Goal: Task Accomplishment & Management: Complete application form

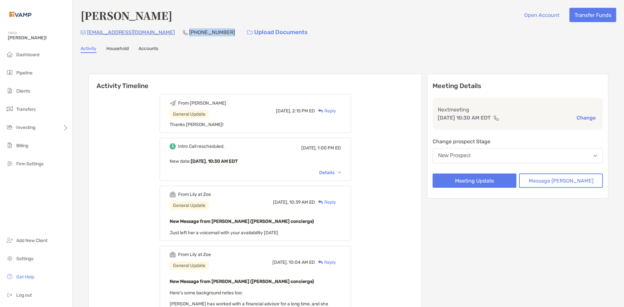
click at [497, 158] on button "New Prospect" at bounding box center [518, 155] width 170 height 15
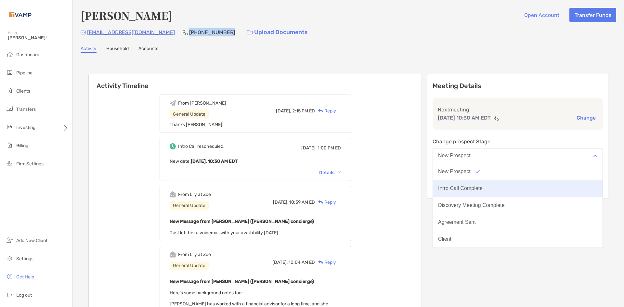
click at [483, 187] on div "Intro Call Complete" at bounding box center [460, 189] width 45 height 6
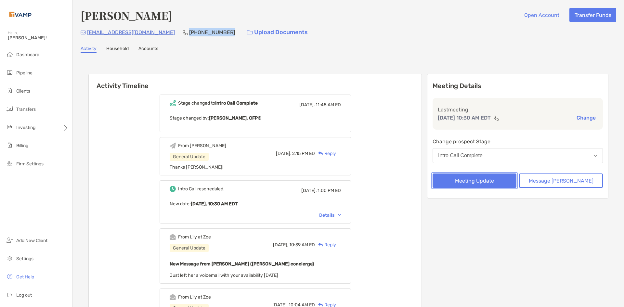
click at [499, 180] on button "Meeting Update" at bounding box center [475, 181] width 84 height 14
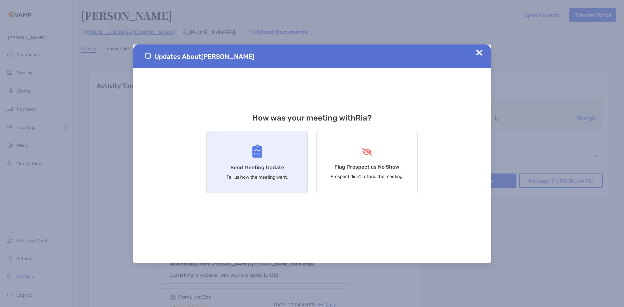
click at [251, 152] on div "Send Meeting Update Tell us how the meeting went." at bounding box center [256, 162] width 101 height 62
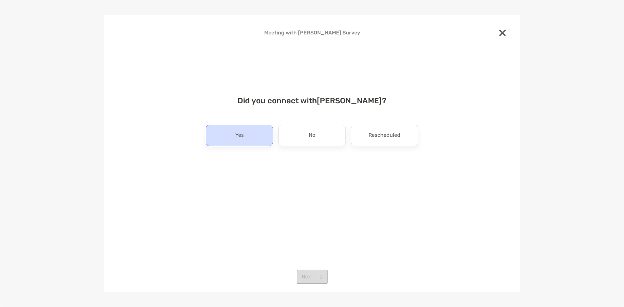
click at [249, 138] on div "Yes" at bounding box center [239, 135] width 67 height 21
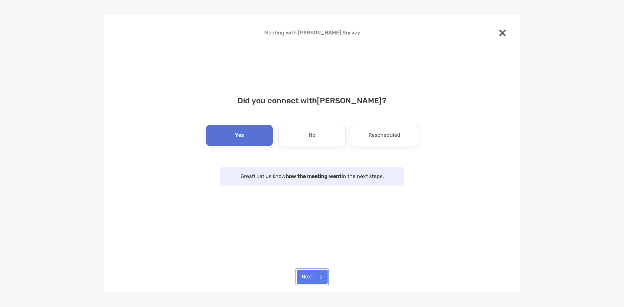
click at [319, 278] on button "Next" at bounding box center [312, 277] width 31 height 14
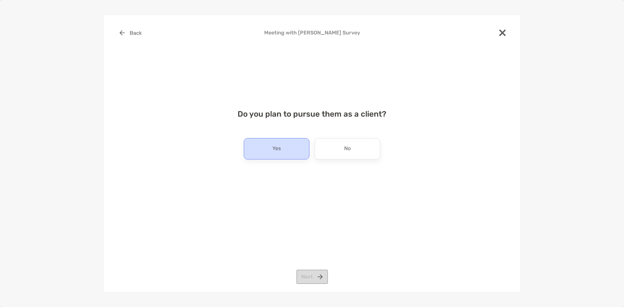
click at [283, 151] on div "Yes" at bounding box center [277, 148] width 66 height 21
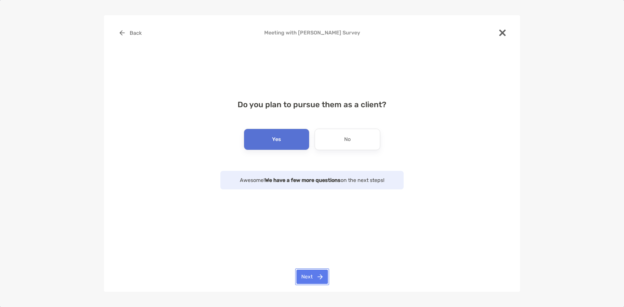
click at [311, 276] on button "Next" at bounding box center [312, 277] width 32 height 14
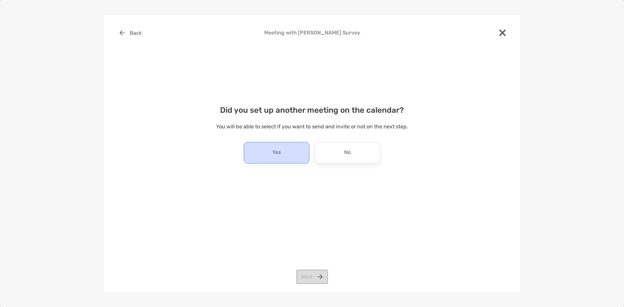
click at [251, 152] on div "Yes" at bounding box center [277, 152] width 66 height 21
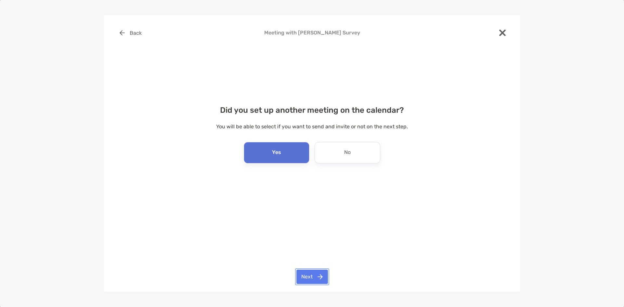
drag, startPoint x: 313, startPoint y: 279, endPoint x: 314, endPoint y: 275, distance: 4.2
click at [313, 279] on button "Next" at bounding box center [312, 277] width 32 height 14
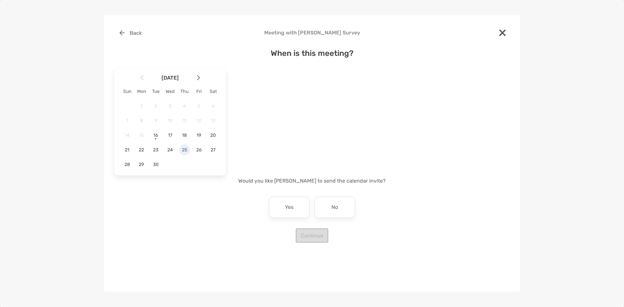
click at [185, 151] on span "25" at bounding box center [184, 150] width 11 height 6
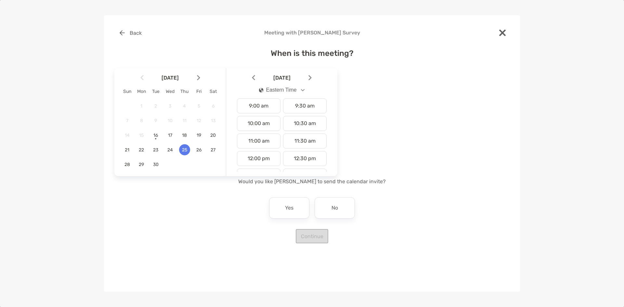
scroll to position [163, 0]
click at [268, 118] on div "10:00 am" at bounding box center [259, 117] width 44 height 15
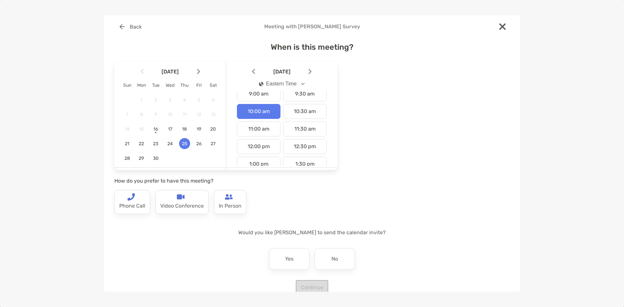
scroll to position [0, 0]
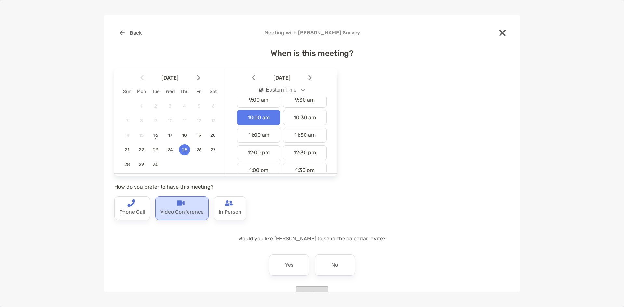
click at [181, 216] on p "Video Conference" at bounding box center [182, 212] width 44 height 10
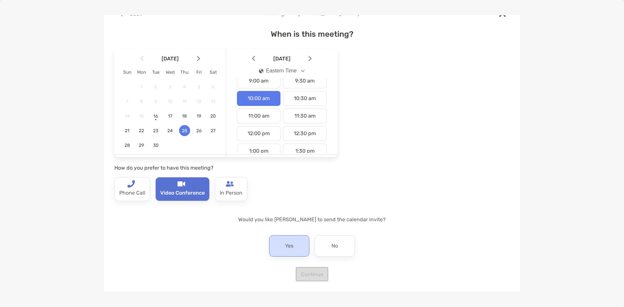
click at [285, 247] on p "Yes" at bounding box center [289, 246] width 8 height 10
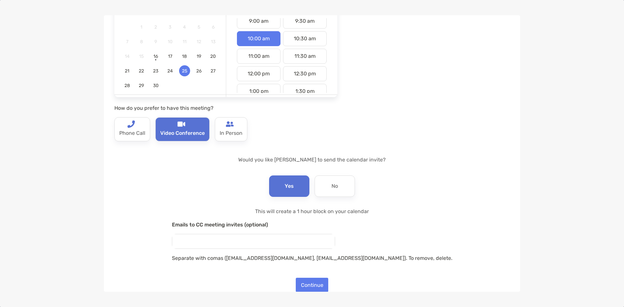
scroll to position [90, 0]
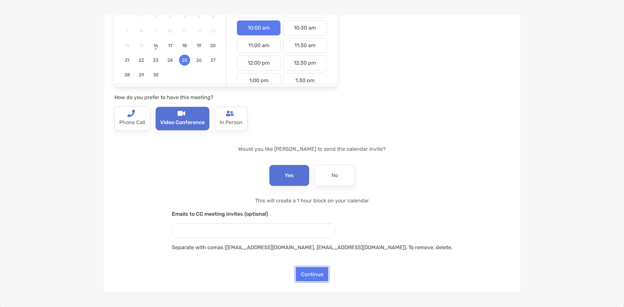
click at [317, 277] on button "Continue" at bounding box center [312, 274] width 33 height 14
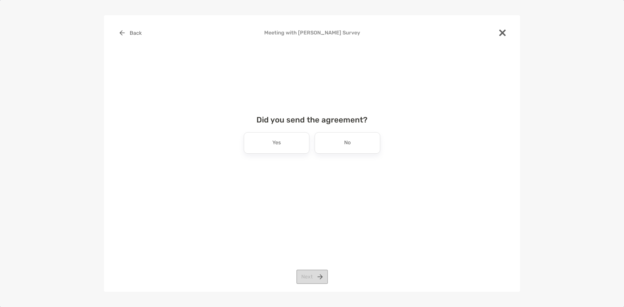
scroll to position [0, 0]
click at [333, 146] on div "No" at bounding box center [348, 142] width 66 height 21
click at [315, 281] on button "Next" at bounding box center [312, 277] width 32 height 14
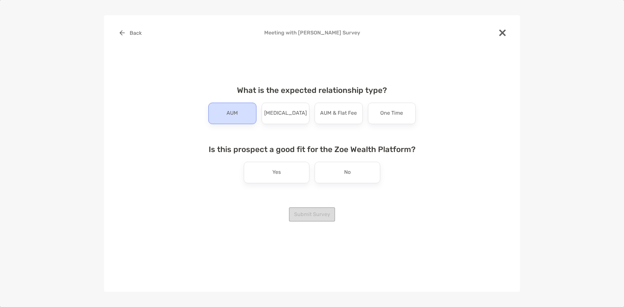
click at [240, 113] on div "AUM" at bounding box center [232, 113] width 48 height 21
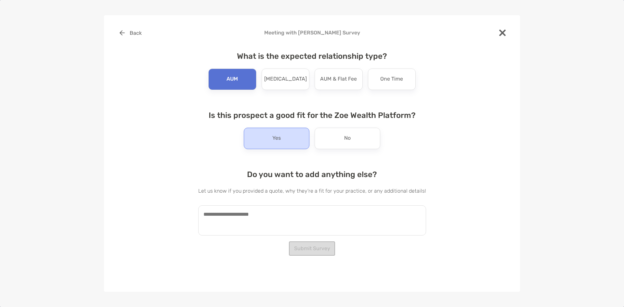
click at [270, 139] on div "Yes" at bounding box center [277, 138] width 66 height 21
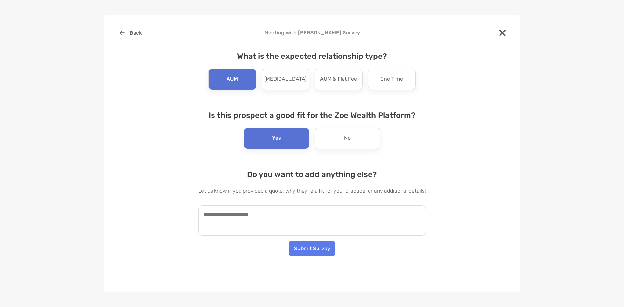
click at [322, 222] on textarea at bounding box center [312, 220] width 228 height 30
click at [311, 222] on textarea at bounding box center [312, 220] width 228 height 30
type textarea "**********"
click at [318, 246] on button "Submit Survey" at bounding box center [312, 249] width 46 height 14
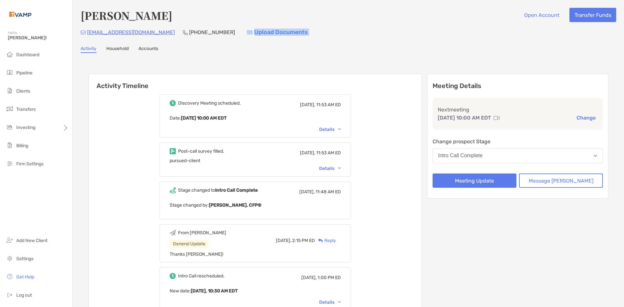
drag, startPoint x: 503, startPoint y: 34, endPoint x: 441, endPoint y: 25, distance: 62.8
click at [441, 25] on div "Ria Voss Open Account Transfer Funds everywoman30@hotmail.com (386) 848-3611 Up…" at bounding box center [349, 24] width 536 height 32
click at [544, 182] on button "Message [PERSON_NAME]" at bounding box center [561, 181] width 84 height 14
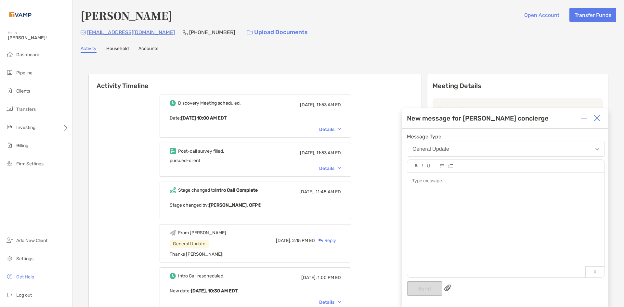
click at [467, 192] on div at bounding box center [505, 222] width 197 height 99
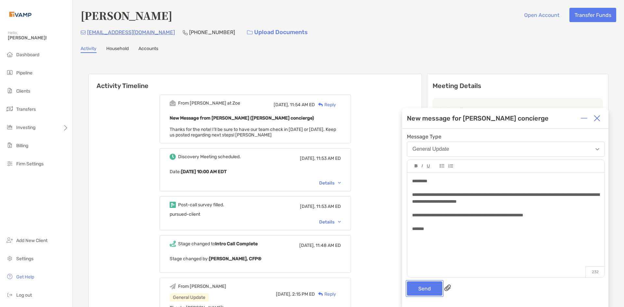
click at [425, 291] on button "Send" at bounding box center [424, 289] width 35 height 14
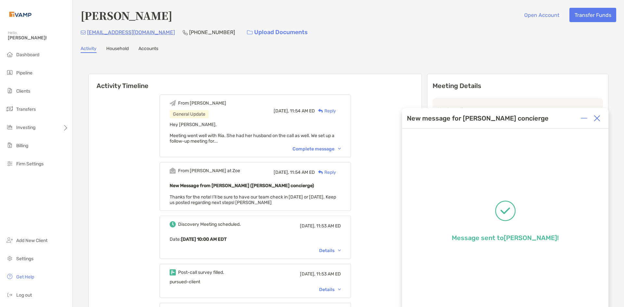
click at [597, 119] on img at bounding box center [597, 118] width 7 height 7
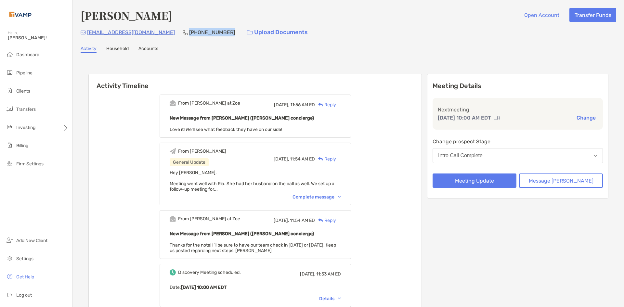
drag, startPoint x: 213, startPoint y: 32, endPoint x: 174, endPoint y: 32, distance: 39.3
click at [174, 32] on div "everywoman30@hotmail.com (386) 848-3611 Upload Documents" at bounding box center [349, 32] width 536 height 14
copy p "[PHONE_NUMBER]"
drag, startPoint x: 162, startPoint y: 30, endPoint x: 88, endPoint y: 35, distance: 74.3
click at [88, 35] on div "everywoman30@hotmail.com (386) 848-3611 Upload Documents" at bounding box center [349, 32] width 536 height 14
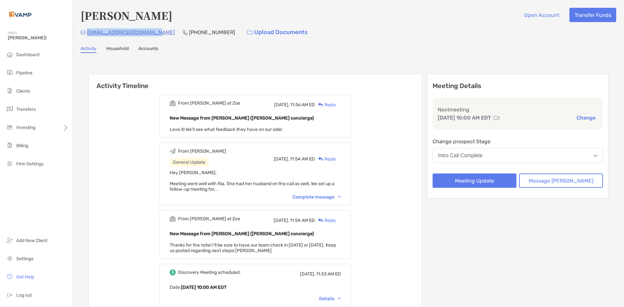
copy p "[EMAIL_ADDRESS][DOMAIN_NAME]"
click at [109, 48] on link "Household" at bounding box center [117, 49] width 22 height 7
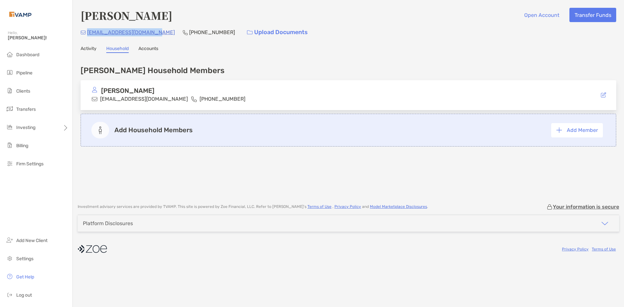
click at [92, 49] on link "Activity" at bounding box center [89, 49] width 16 height 7
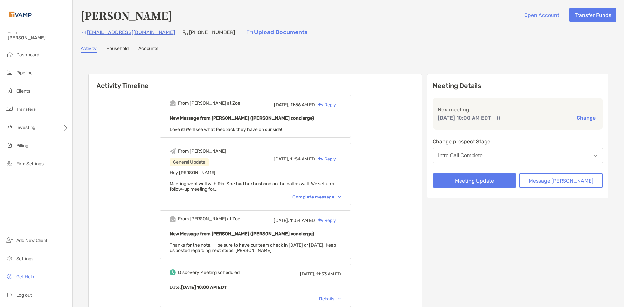
click at [312, 129] on div "New Message from [PERSON_NAME] ([PERSON_NAME] concierge) Love it! We'll see wha…" at bounding box center [255, 123] width 171 height 18
